Goal: Task Accomplishment & Management: Use online tool/utility

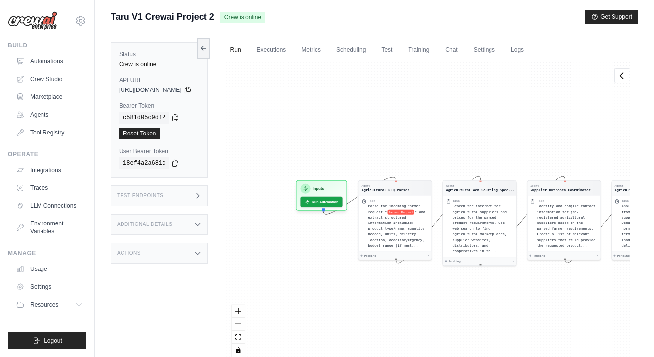
click at [144, 253] on div "Actions" at bounding box center [159, 252] width 97 height 21
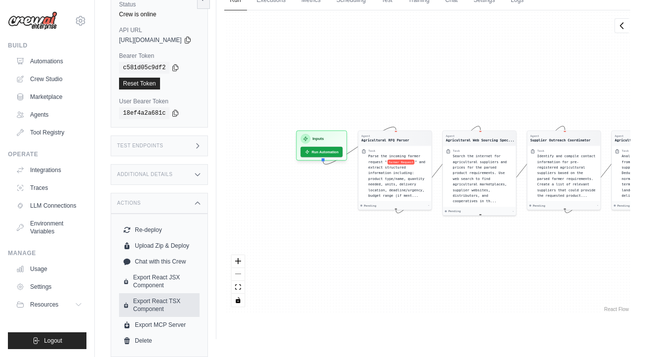
scroll to position [50, 0]
click at [151, 327] on link "Export MCP Server" at bounding box center [159, 325] width 80 height 16
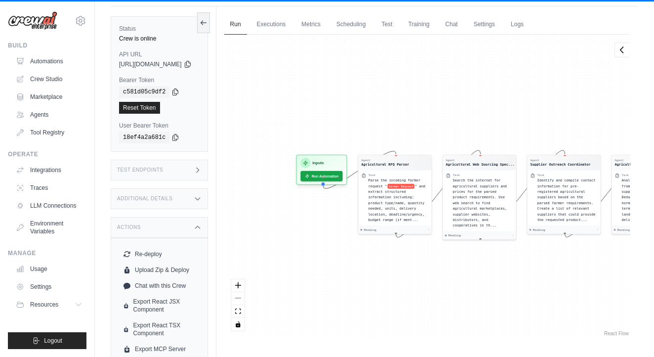
scroll to position [25, 0]
click at [190, 68] on icon at bounding box center [187, 65] width 5 height 6
click at [199, 64] on div "[URL][DOMAIN_NAME]" at bounding box center [159, 65] width 80 height 8
click at [192, 68] on icon at bounding box center [188, 65] width 8 height 8
click at [175, 90] on icon at bounding box center [175, 92] width 8 height 8
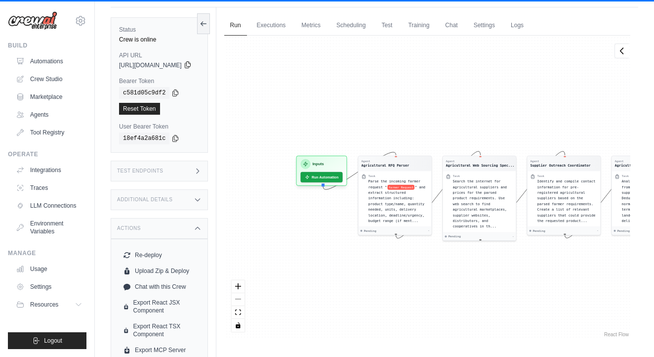
click at [192, 66] on icon at bounding box center [188, 65] width 8 height 8
click at [184, 143] on div "18ef4a2a681c" at bounding box center [159, 138] width 80 height 12
click at [178, 141] on icon at bounding box center [175, 138] width 8 height 8
